Goal: Entertainment & Leisure: Consume media (video, audio)

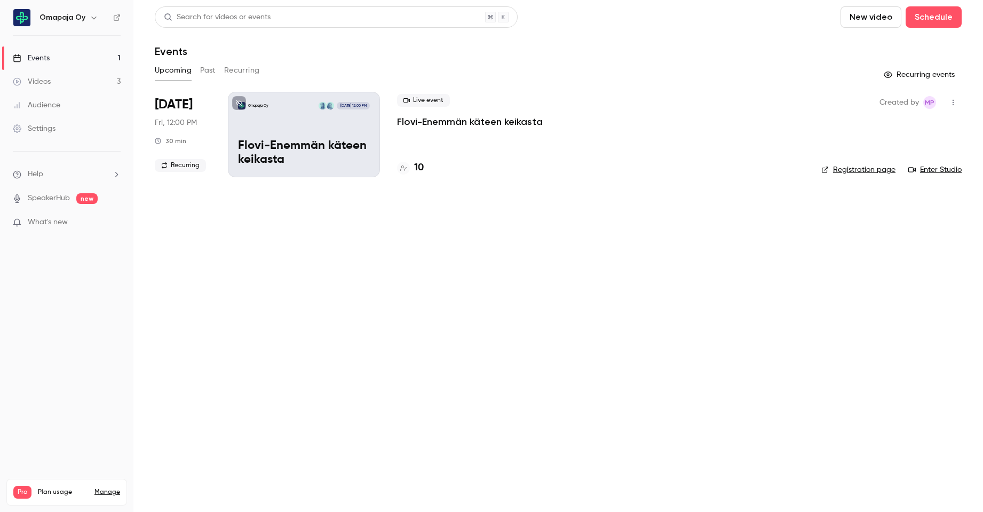
click at [50, 90] on link "Videos 3" at bounding box center [66, 81] width 133 height 23
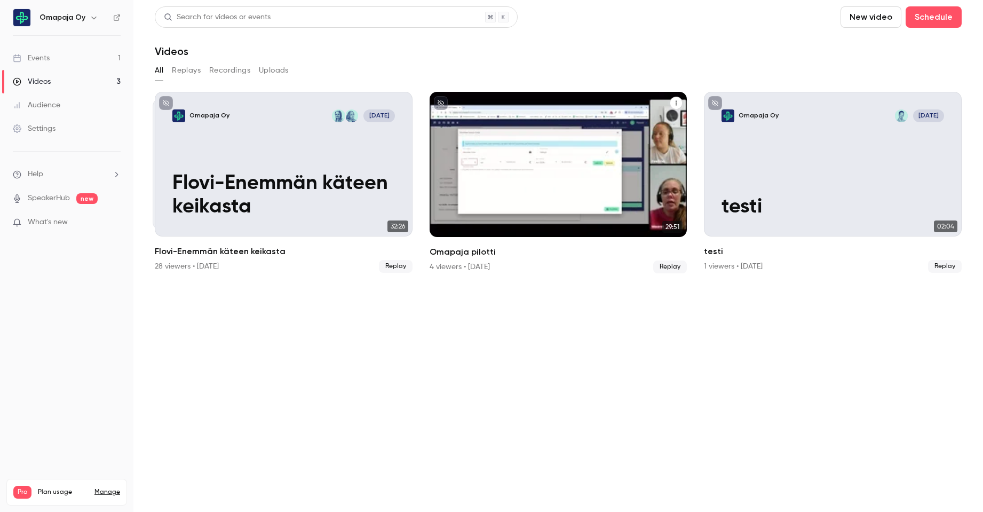
click at [673, 102] on icon "Omapaja pilotti" at bounding box center [676, 103] width 6 height 6
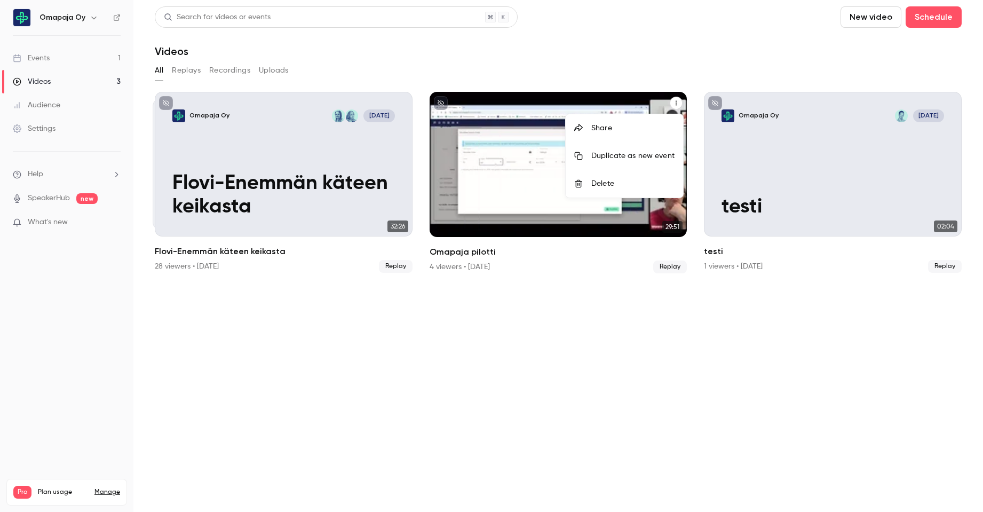
click at [543, 121] on div at bounding box center [491, 256] width 983 height 512
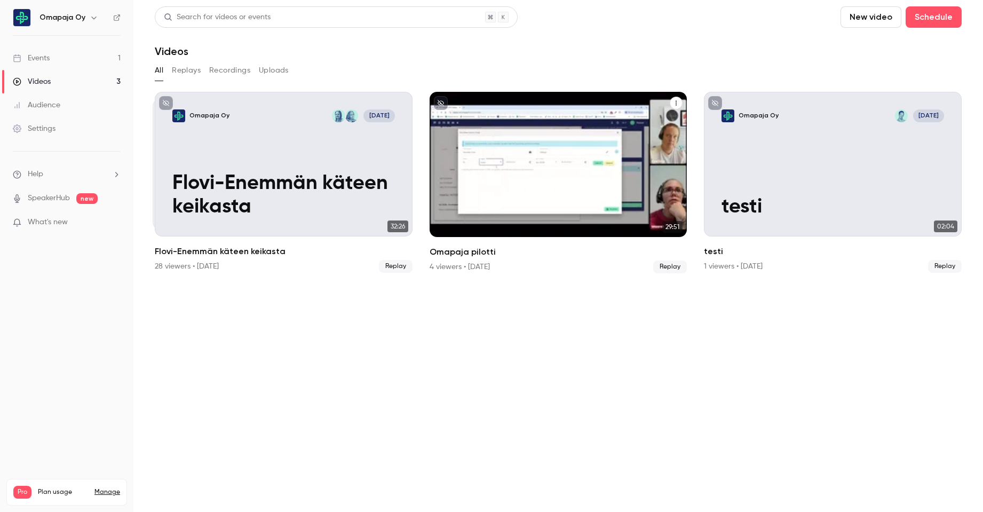
click at [546, 136] on div "Omapaja Oy [DATE] Omapaja pilotti" at bounding box center [559, 164] width 258 height 145
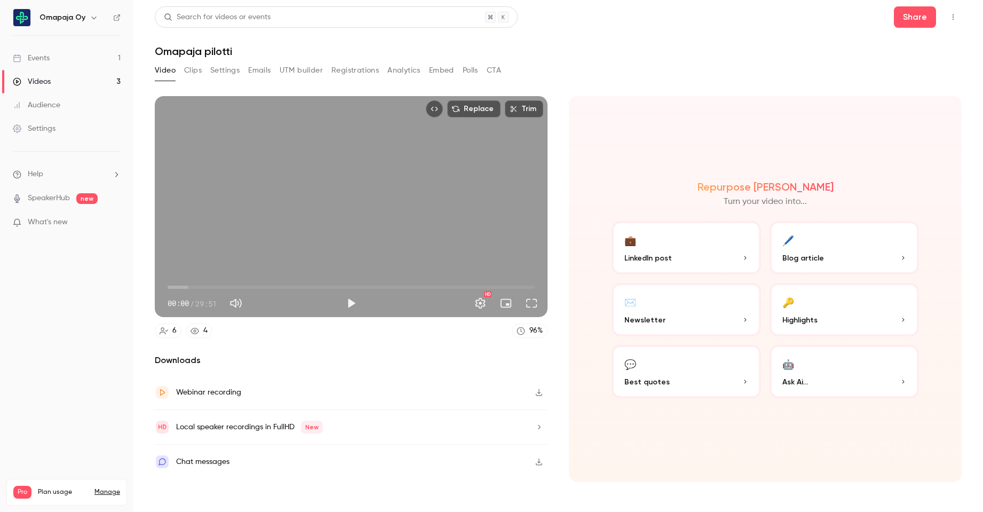
click at [538, 393] on icon "button" at bounding box center [539, 392] width 6 height 7
click at [863, 319] on p "Highlights" at bounding box center [845, 319] width 124 height 11
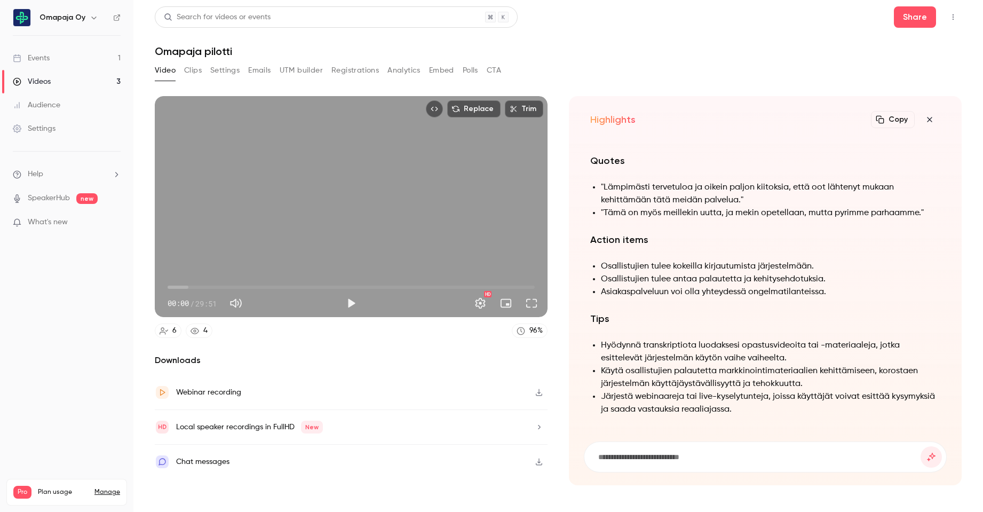
scroll to position [-220, 0]
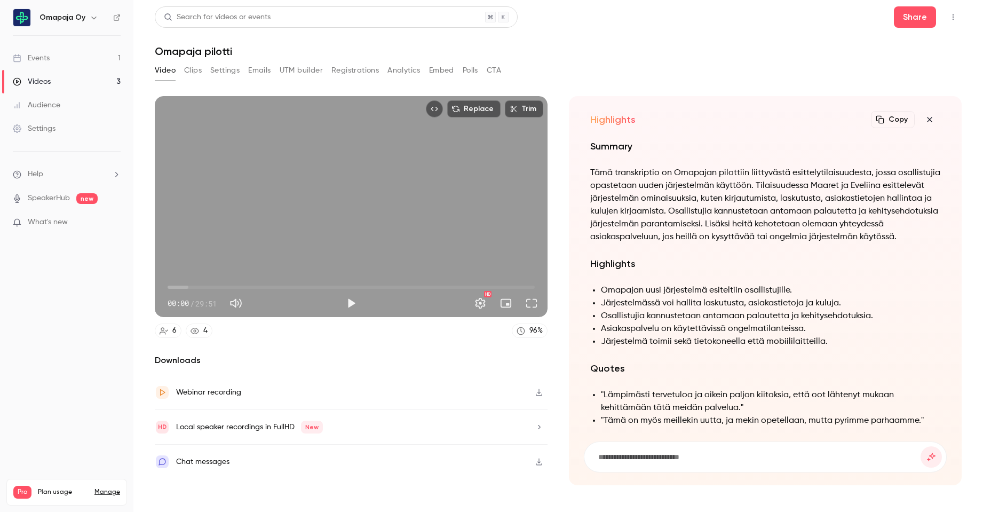
click at [933, 118] on icon "button" at bounding box center [930, 119] width 13 height 9
